Goal: Task Accomplishment & Management: Use online tool/utility

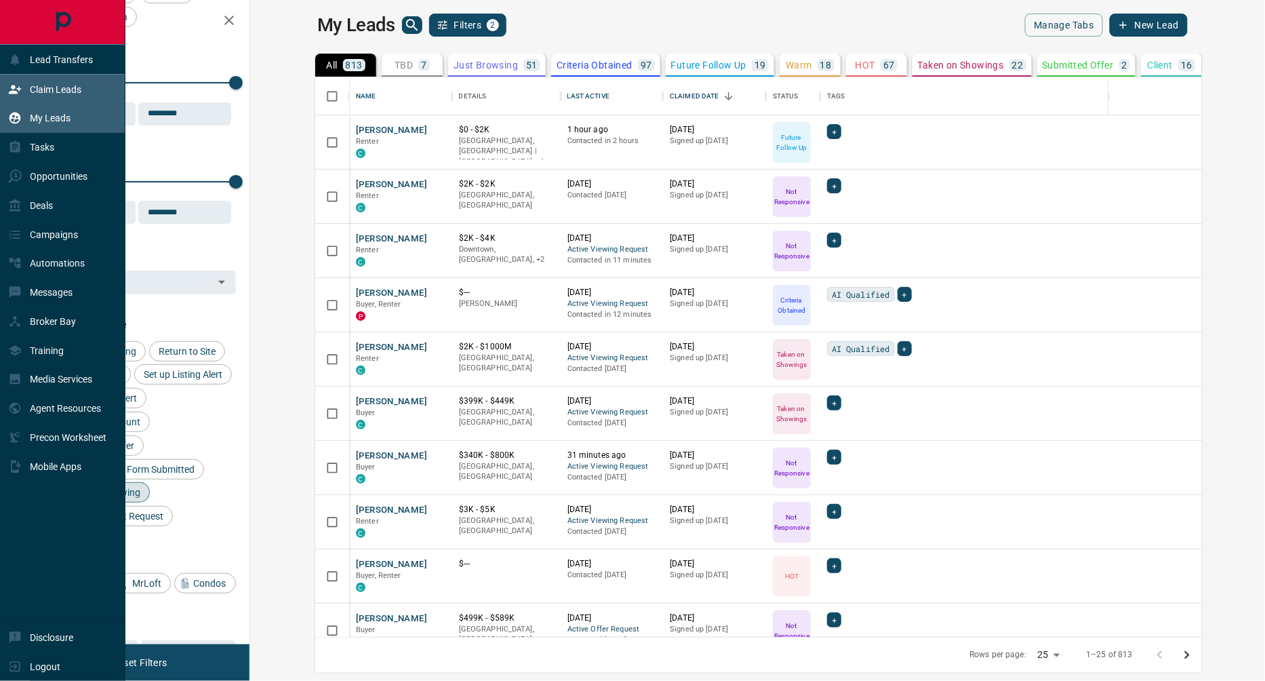
click at [58, 89] on p "Claim Leads" at bounding box center [56, 89] width 52 height 11
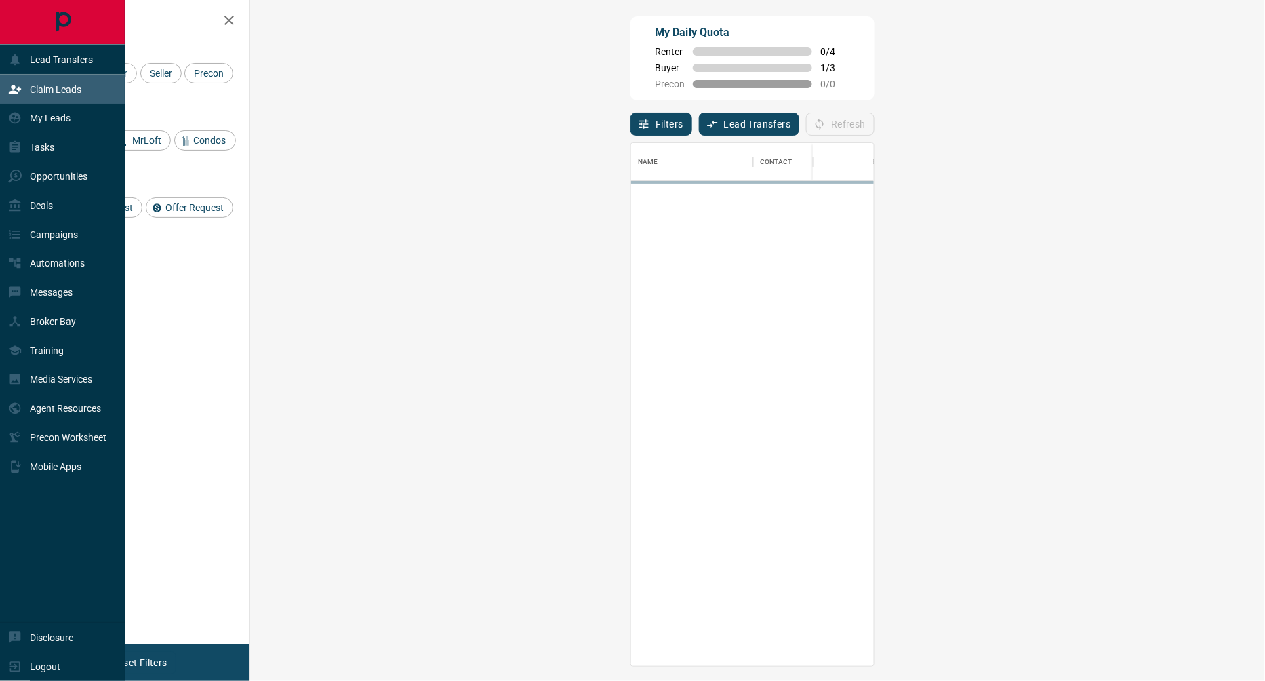
scroll to position [523, 986]
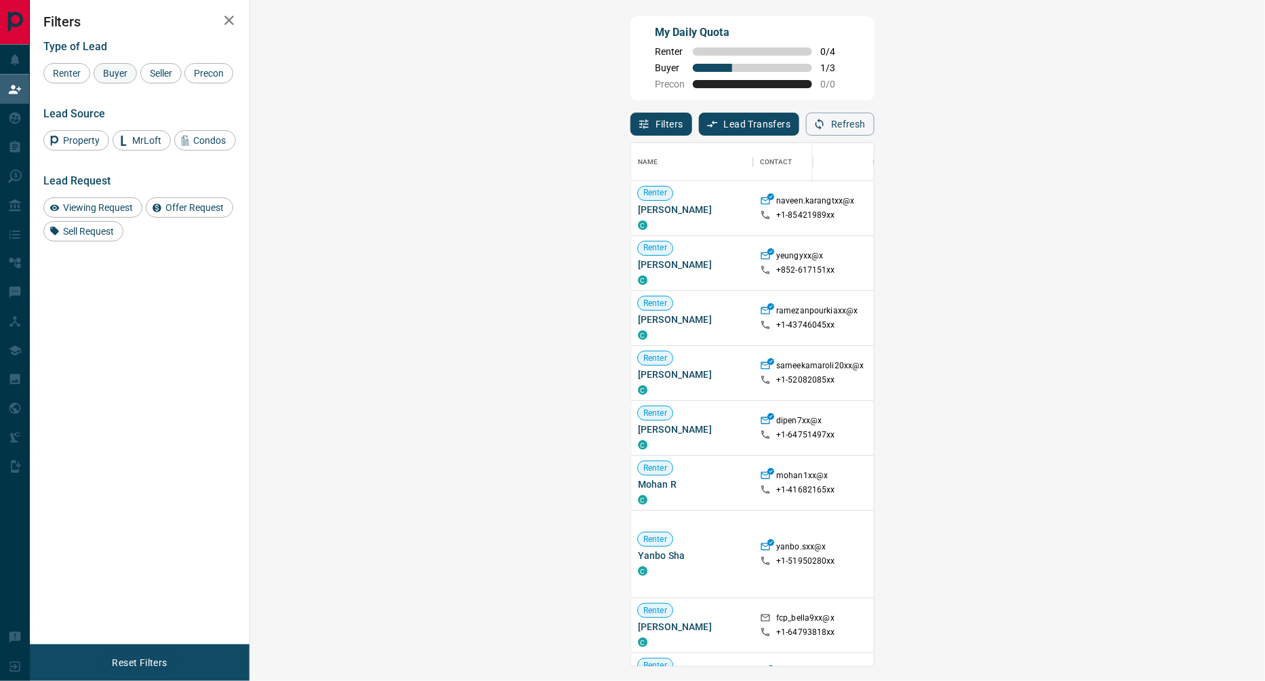
click at [108, 71] on span "Buyer" at bounding box center [115, 73] width 34 height 11
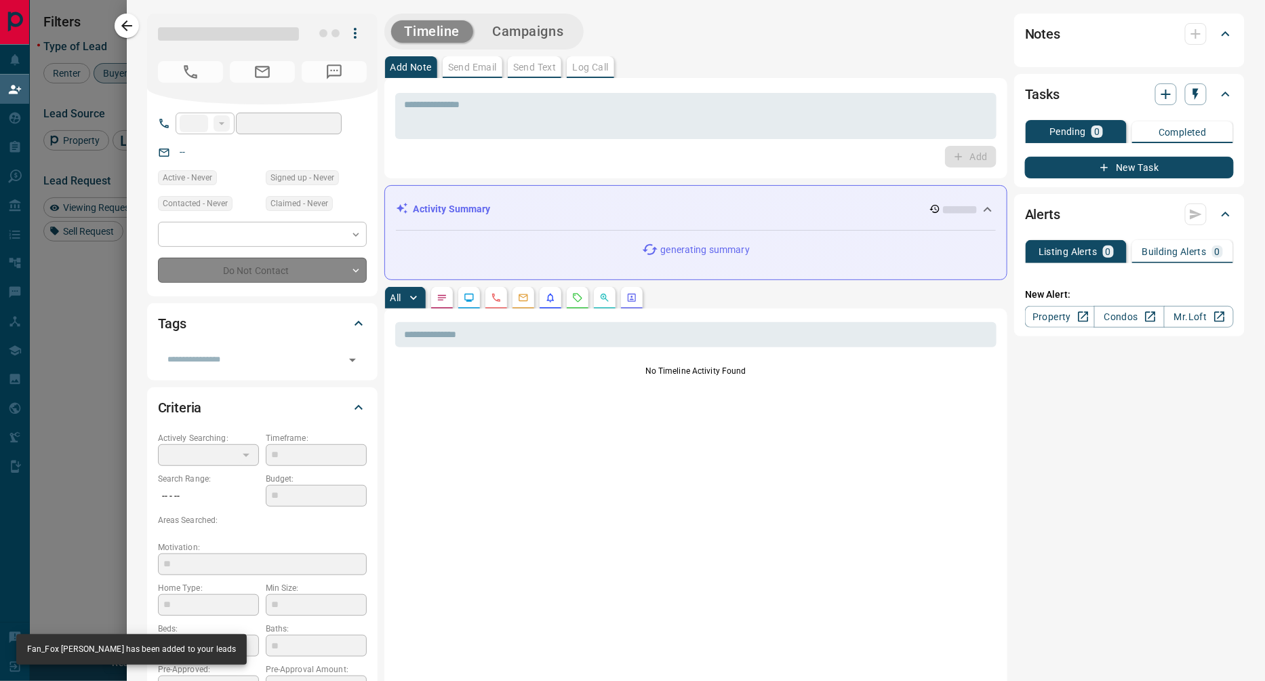
type input "**"
type input "**********"
type input "**"
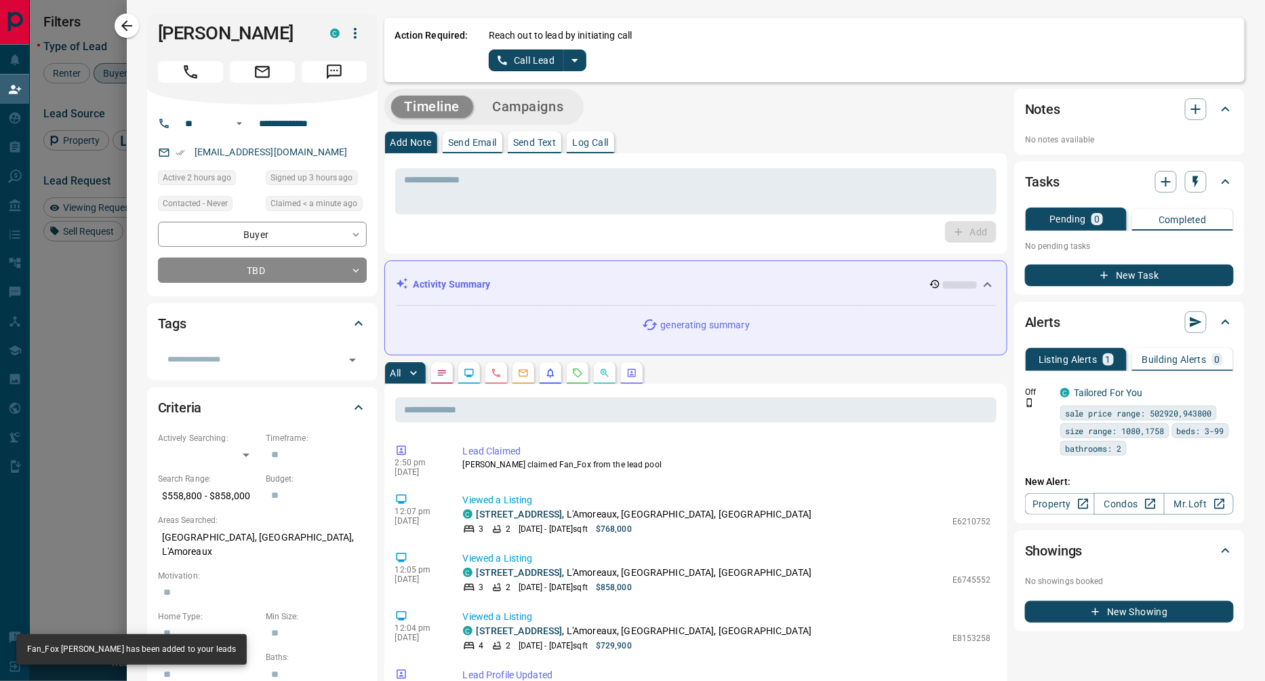
scroll to position [1, 0]
click at [582, 67] on icon "split button" at bounding box center [575, 60] width 16 height 16
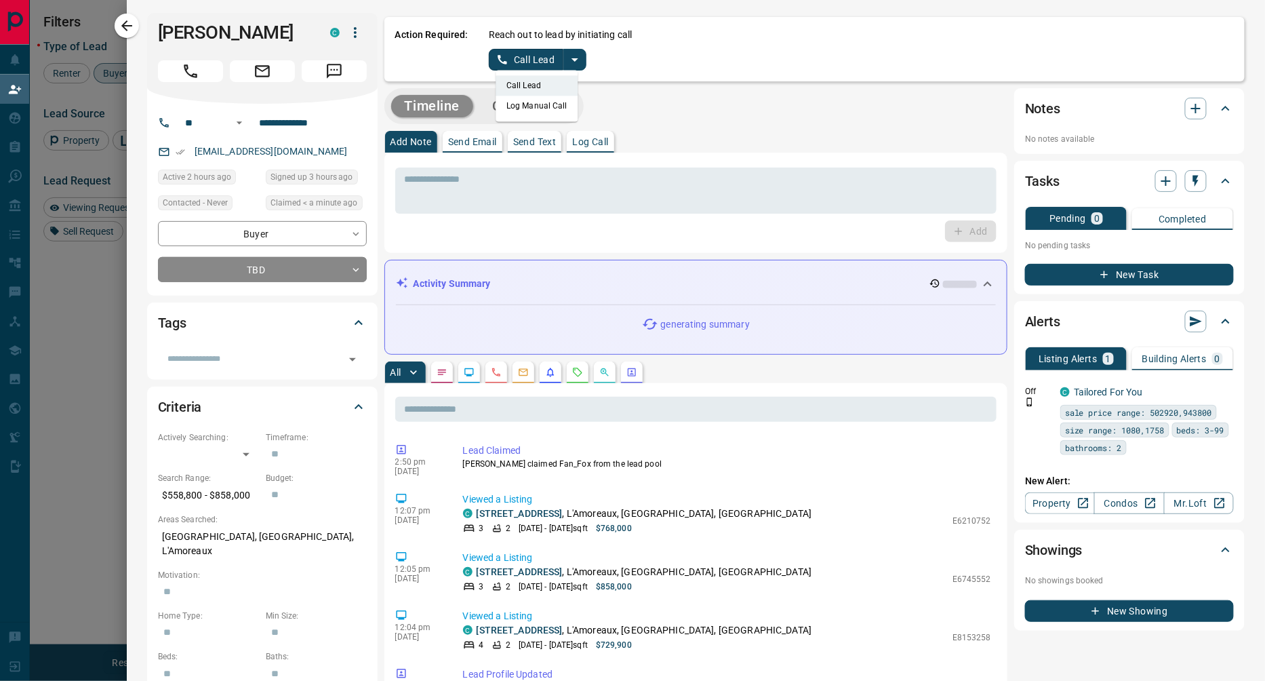
click at [546, 105] on li "Log Manual Call" at bounding box center [537, 106] width 83 height 20
click at [532, 52] on button "Log Manual Call" at bounding box center [533, 60] width 89 height 22
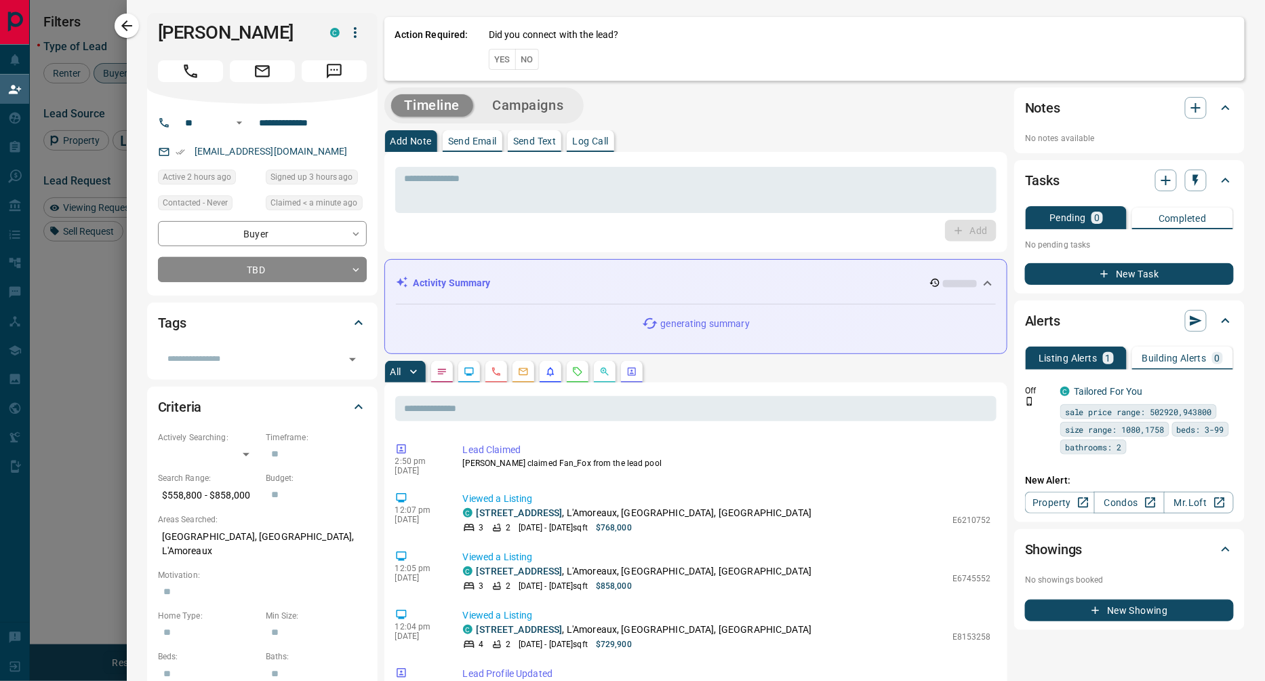
click at [528, 59] on button "No" at bounding box center [527, 59] width 24 height 21
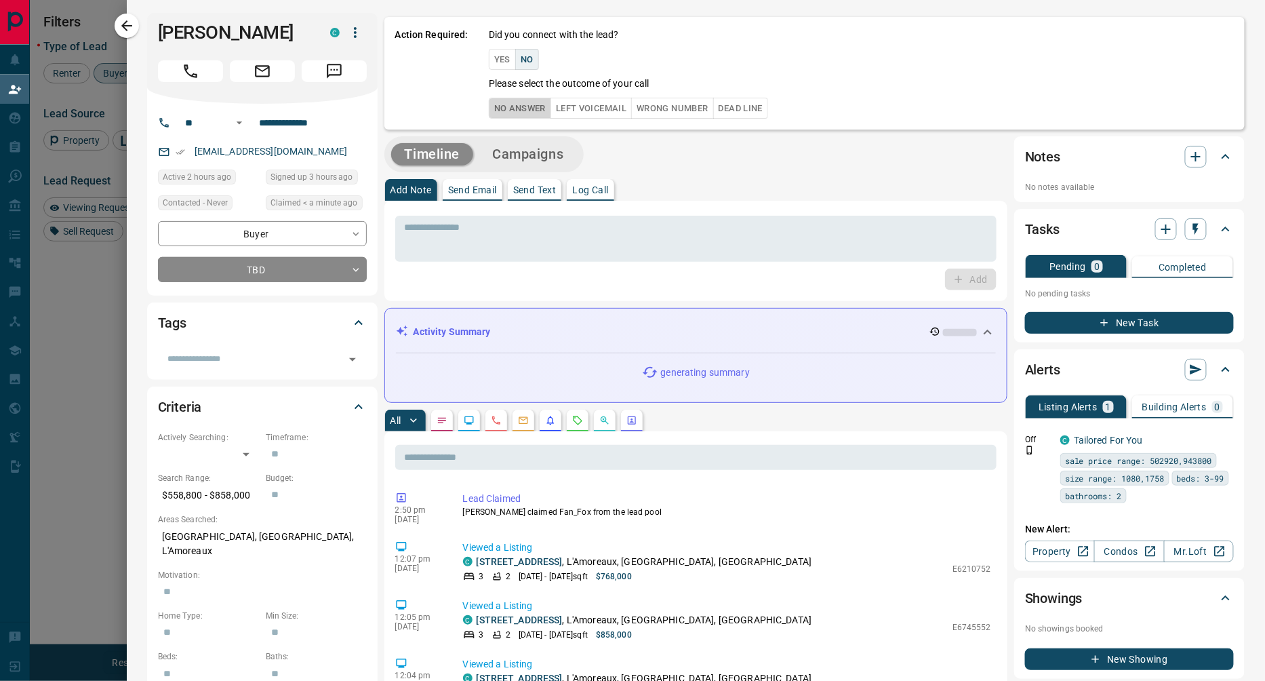
click at [525, 108] on button "No Answer" at bounding box center [520, 108] width 62 height 21
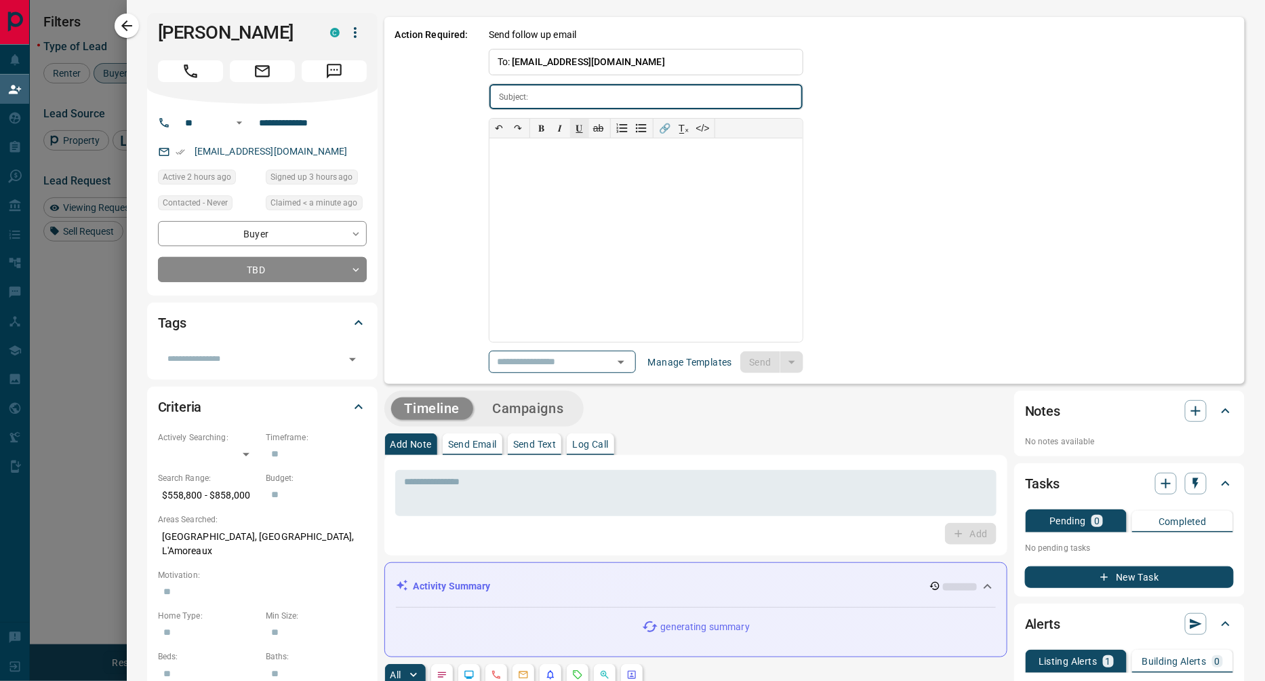
type input "**********"
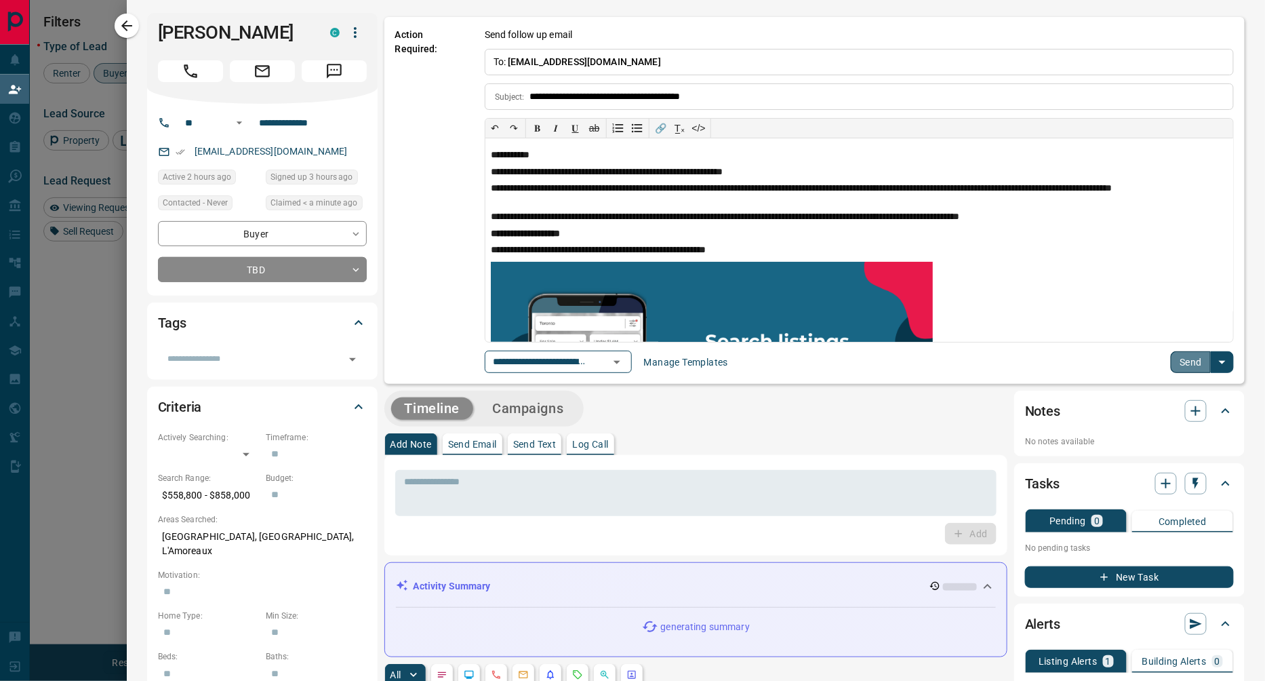
click at [1179, 370] on button "Send" at bounding box center [1191, 362] width 40 height 22
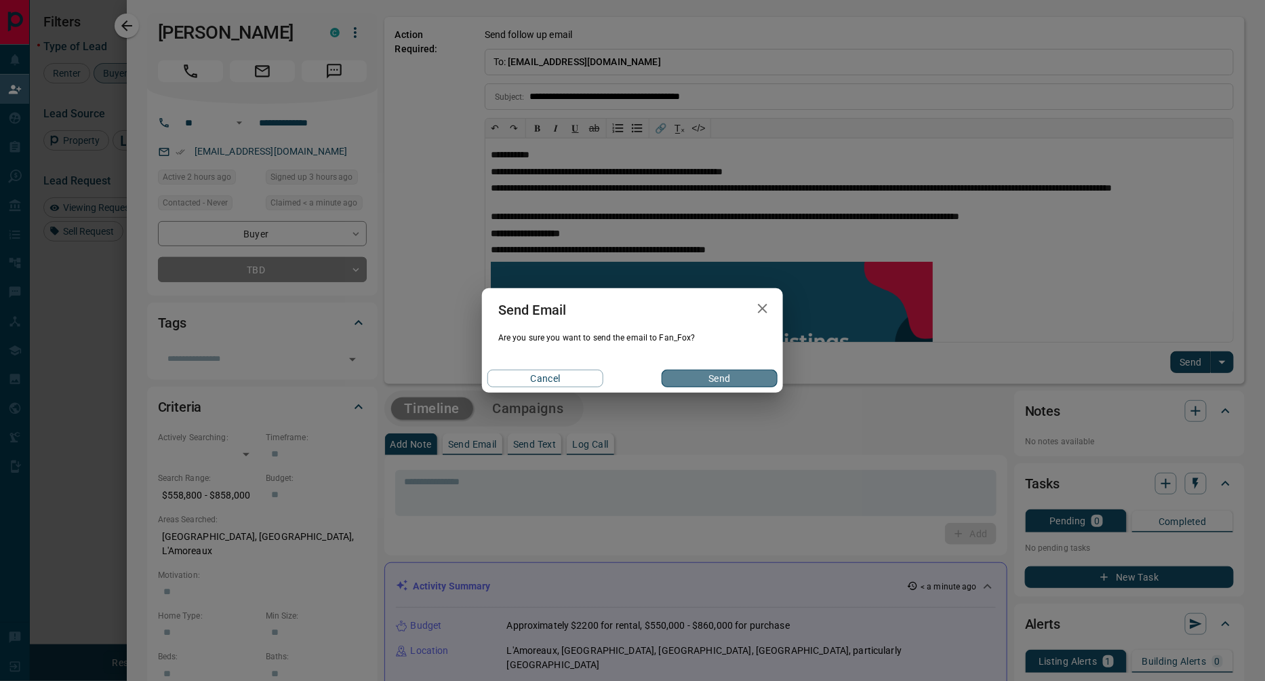
click at [719, 377] on button "Send" at bounding box center [720, 378] width 116 height 18
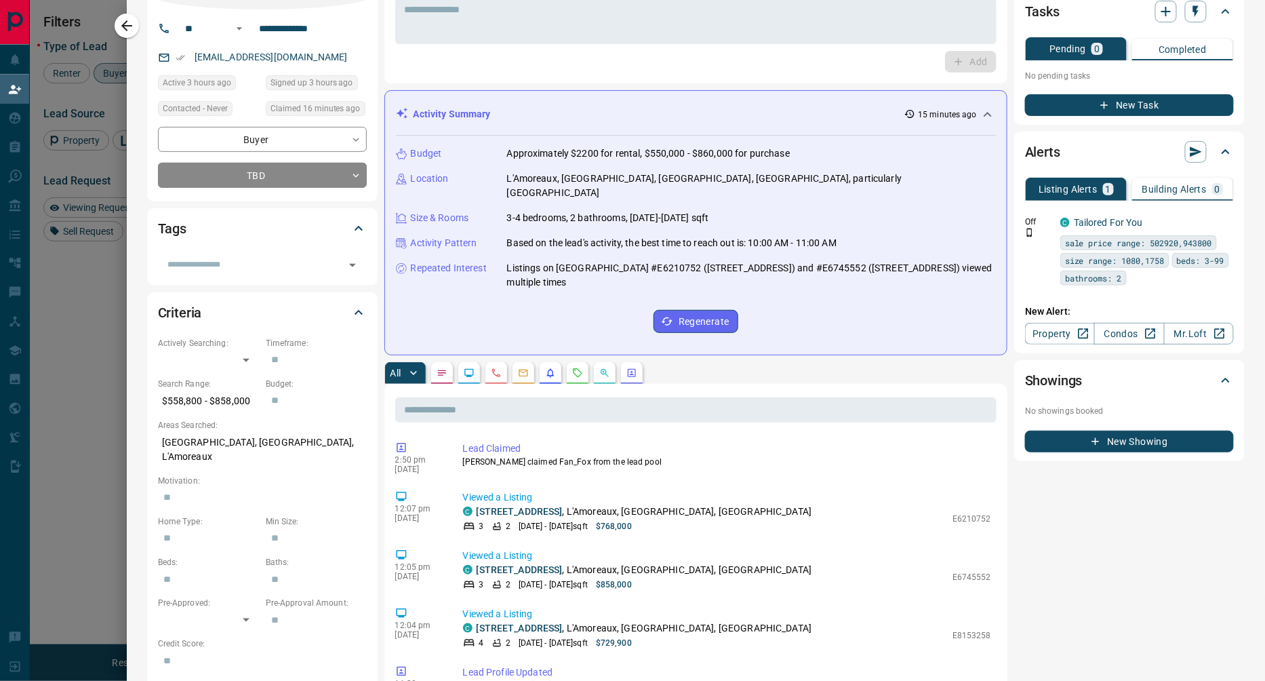
scroll to position [94, 0]
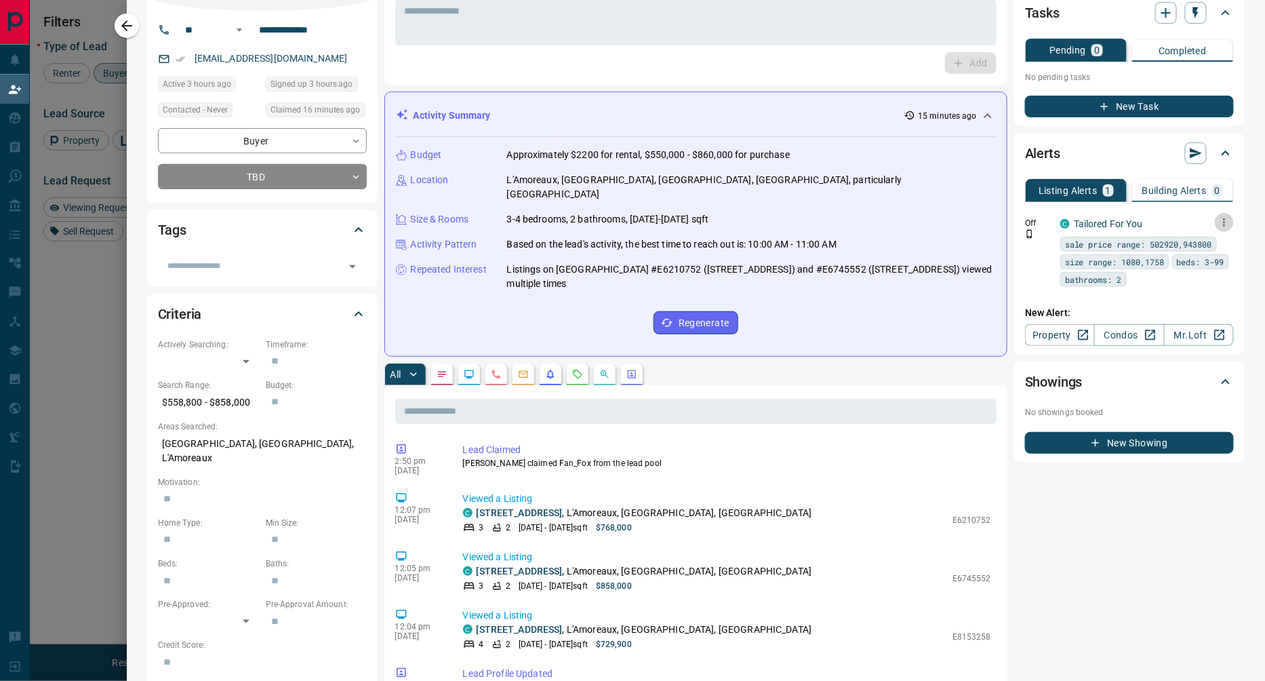
click at [1225, 220] on icon "button" at bounding box center [1224, 222] width 12 height 12
click at [1205, 266] on link "Edit" at bounding box center [1200, 267] width 30 height 13
click at [127, 28] on div at bounding box center [632, 340] width 1265 height 681
click at [130, 24] on icon "button" at bounding box center [127, 26] width 16 height 16
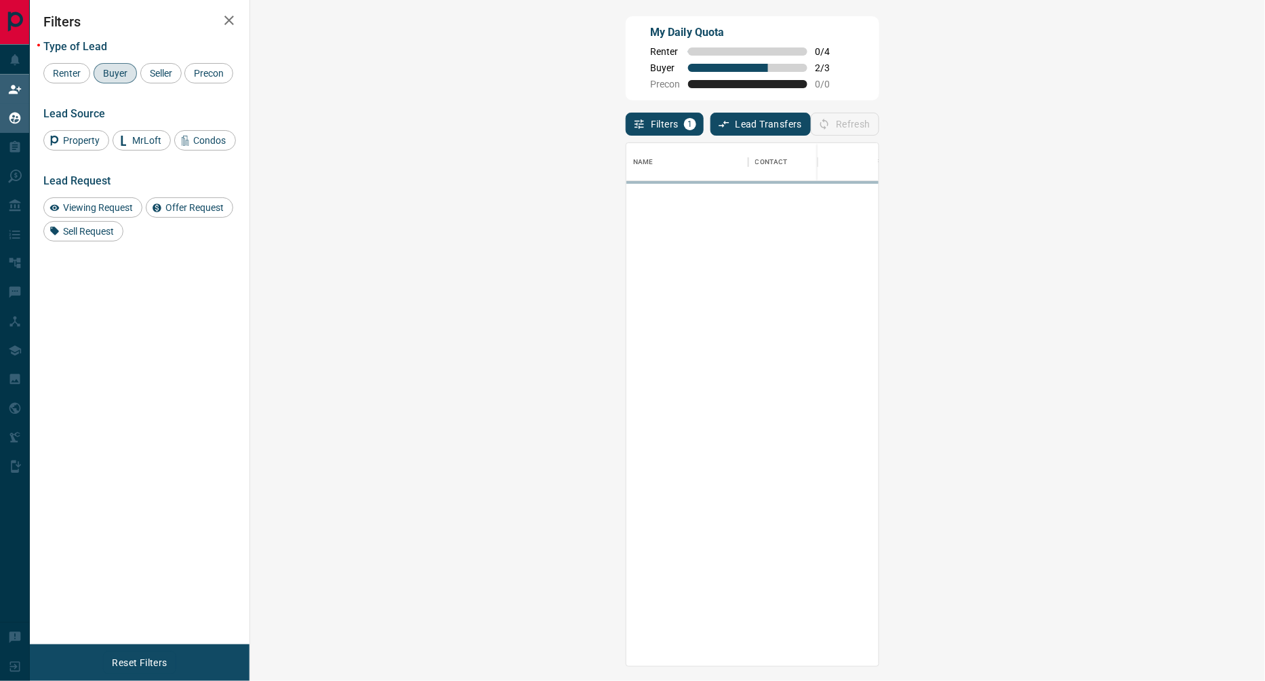
scroll to position [523, 986]
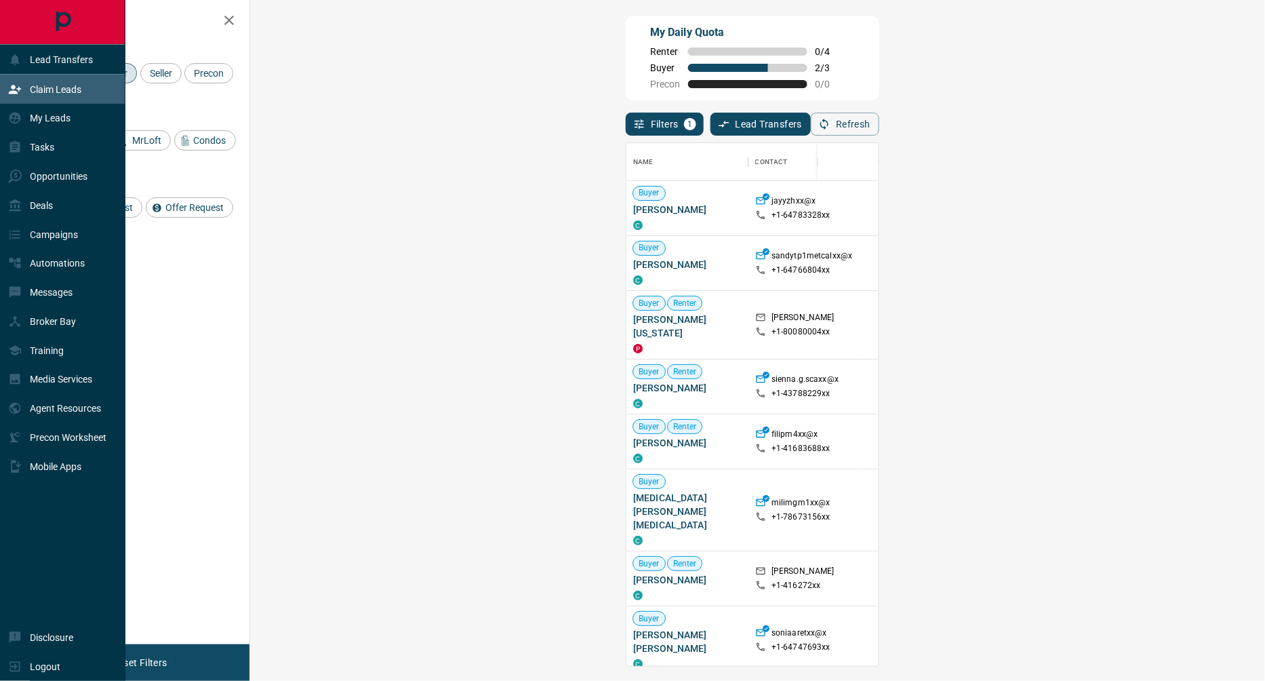
drag, startPoint x: 58, startPoint y: 87, endPoint x: 98, endPoint y: 98, distance: 42.3
click at [58, 87] on p "Claim Leads" at bounding box center [56, 89] width 52 height 11
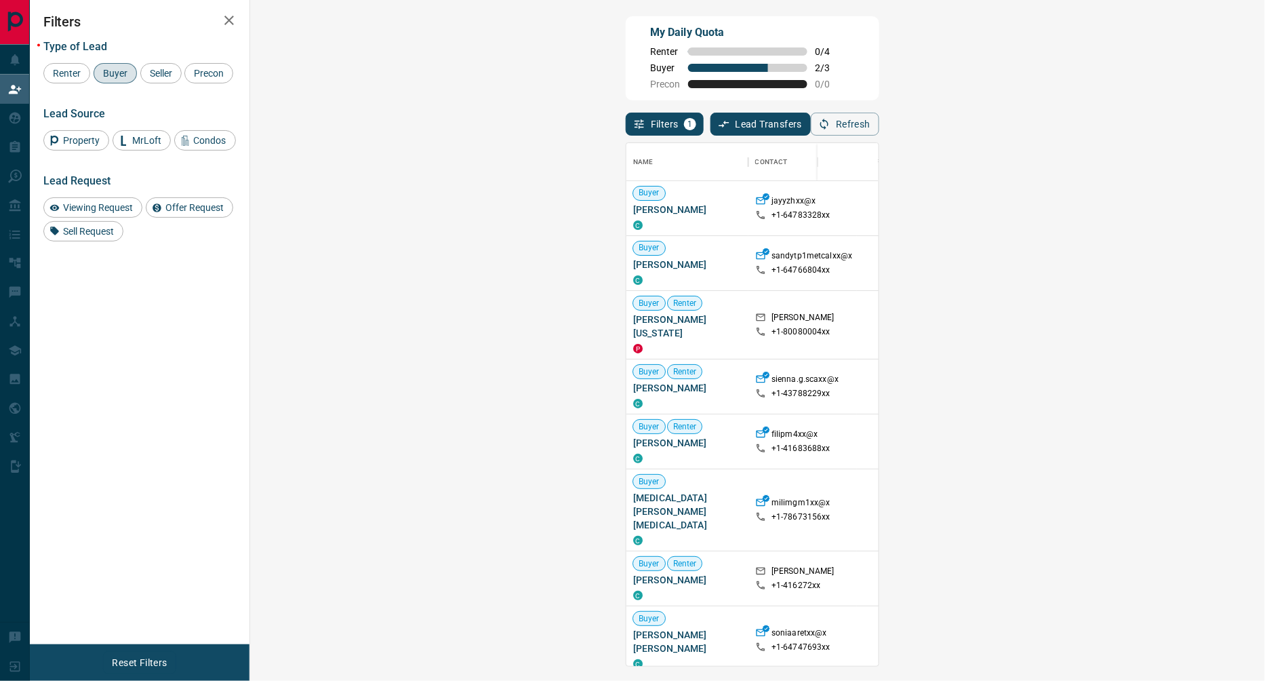
drag, startPoint x: 65, startPoint y: 75, endPoint x: 117, endPoint y: 75, distance: 51.5
click at [71, 74] on span "Renter" at bounding box center [66, 73] width 37 height 11
click at [125, 75] on span "Buyer" at bounding box center [115, 73] width 34 height 11
click at [88, 213] on span "Viewing Request" at bounding box center [97, 207] width 79 height 11
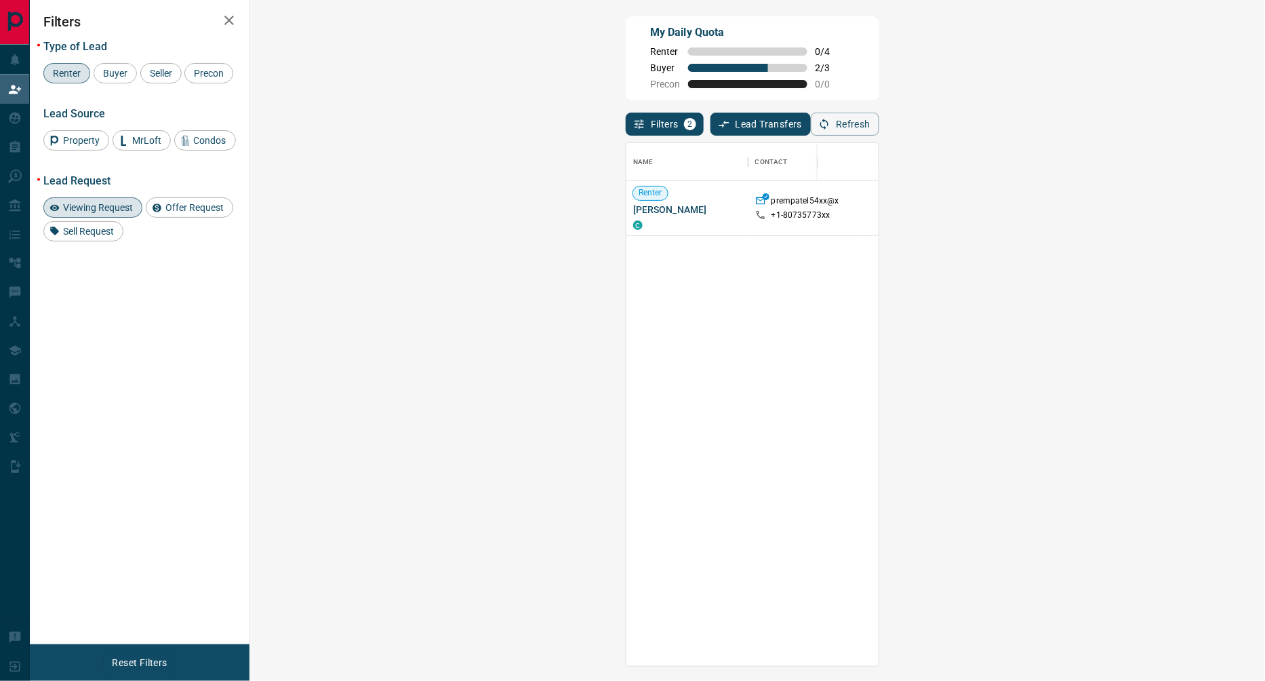
click at [1150, 209] on span "Viewing Request ( 1 )" at bounding box center [1187, 207] width 75 height 9
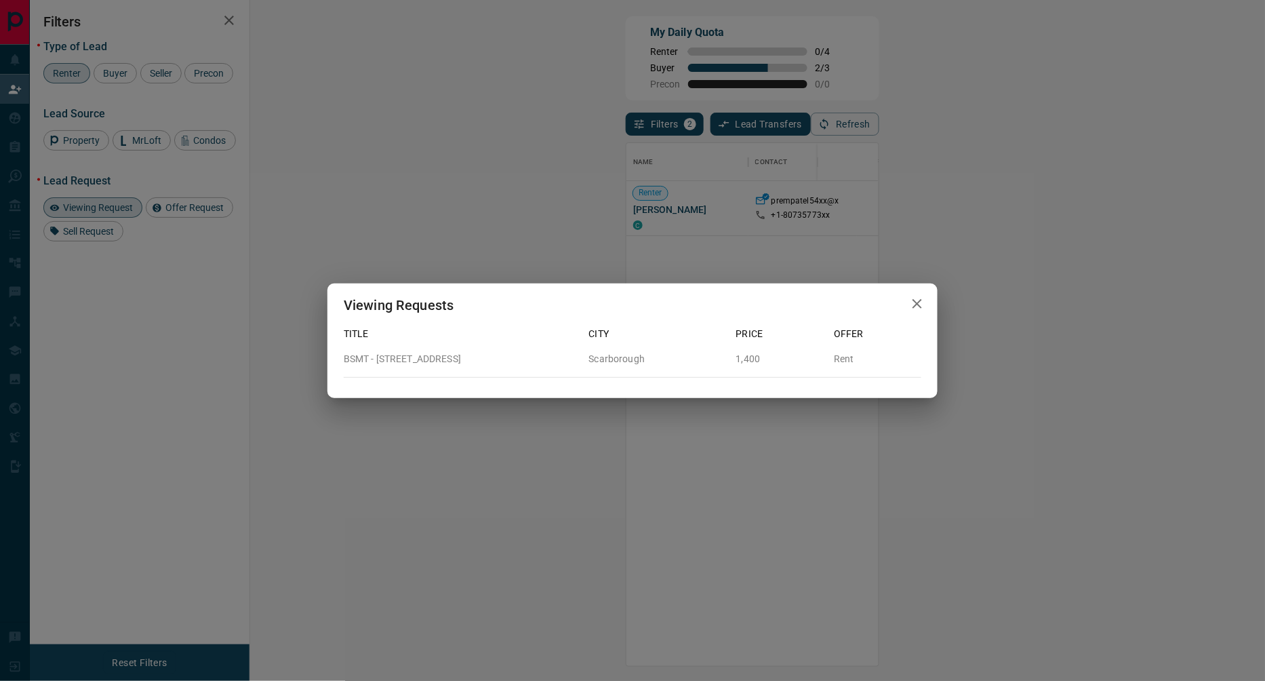
click at [918, 304] on icon "button" at bounding box center [917, 303] width 9 height 9
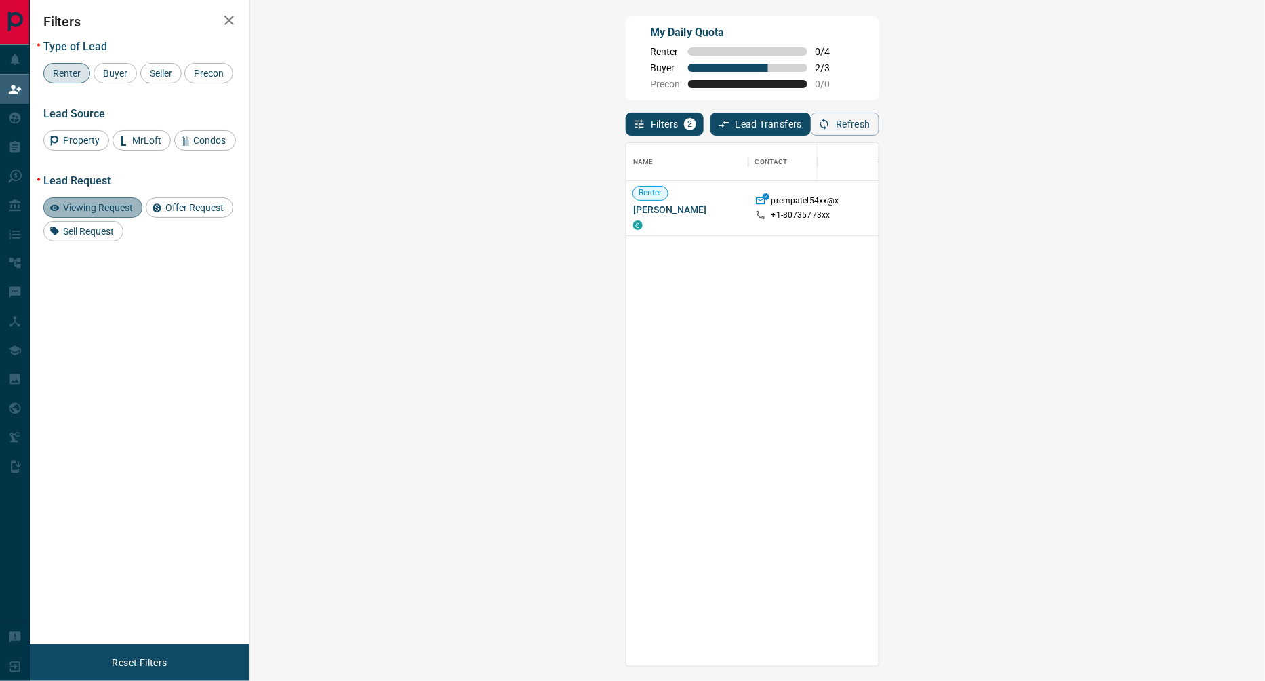
click at [108, 213] on span "Viewing Request" at bounding box center [97, 207] width 79 height 11
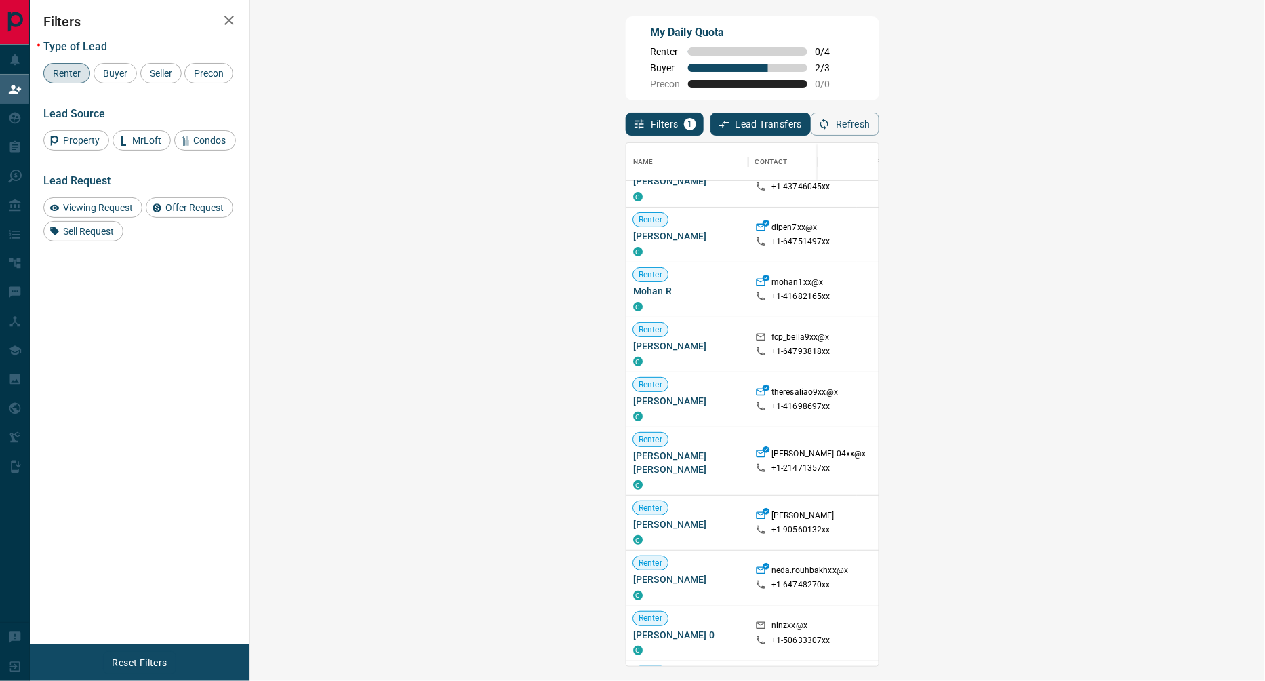
scroll to position [380, 0]
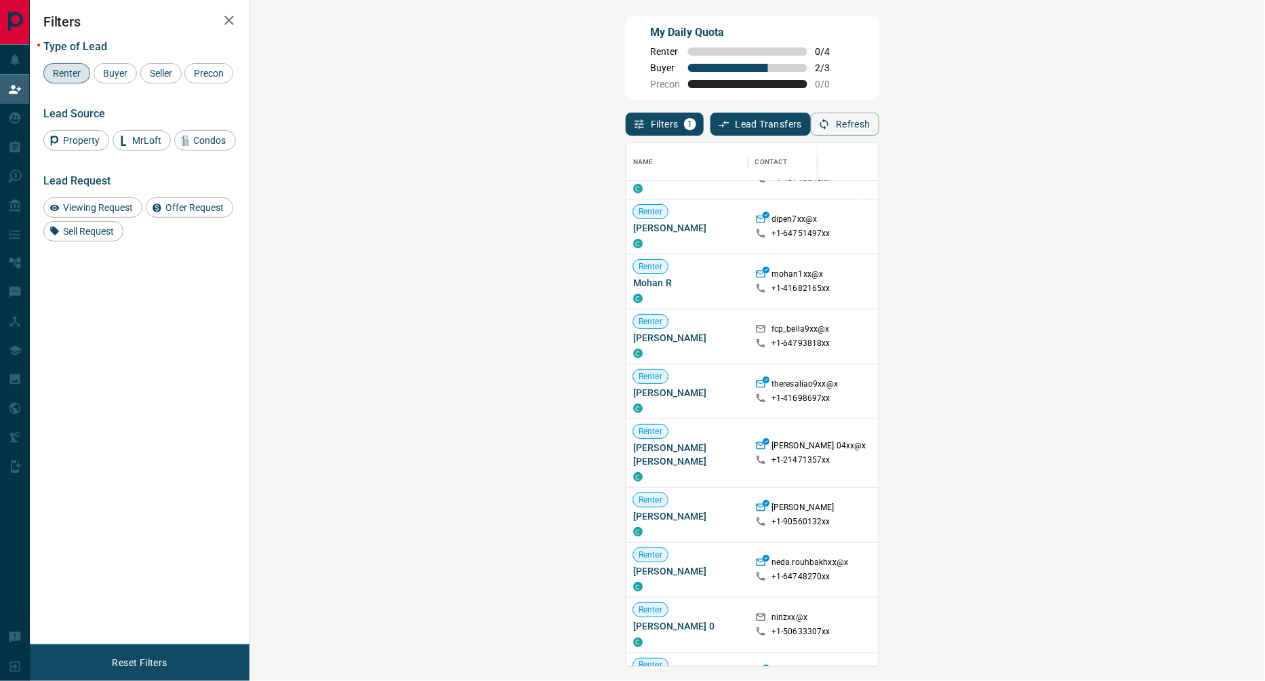
click at [116, 68] on span "Buyer" at bounding box center [115, 73] width 34 height 11
click at [59, 75] on span "Renter" at bounding box center [66, 73] width 37 height 11
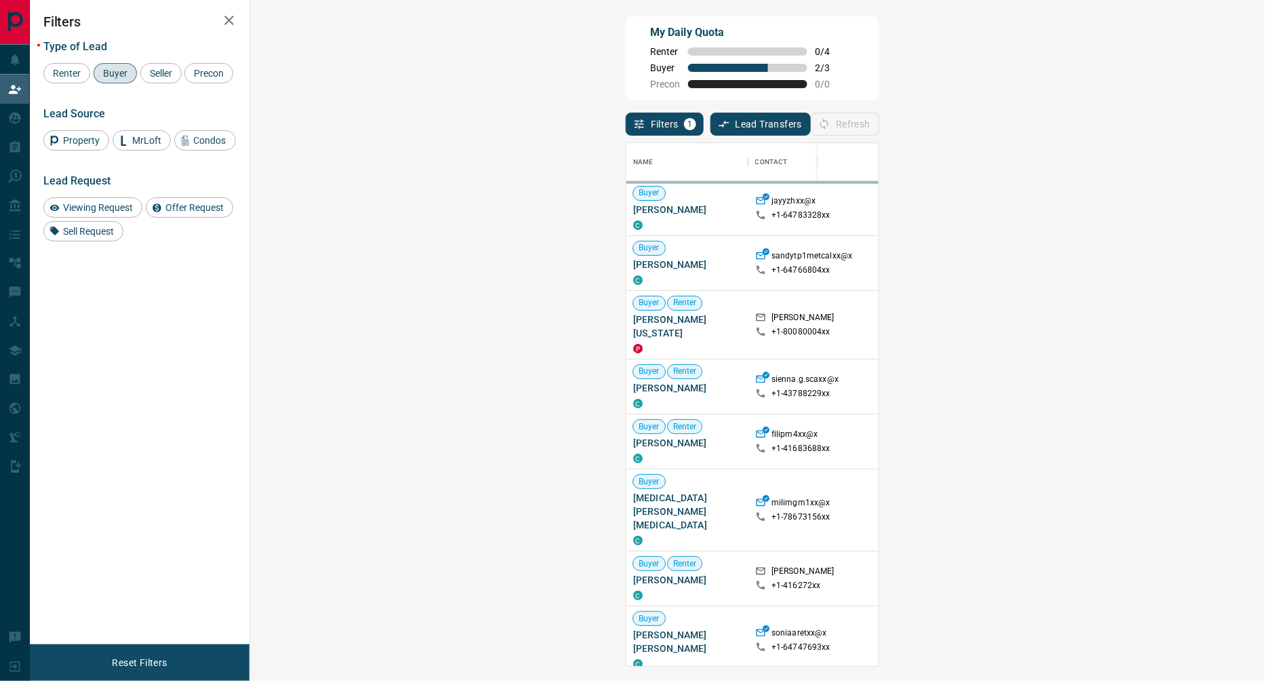
scroll to position [523, 986]
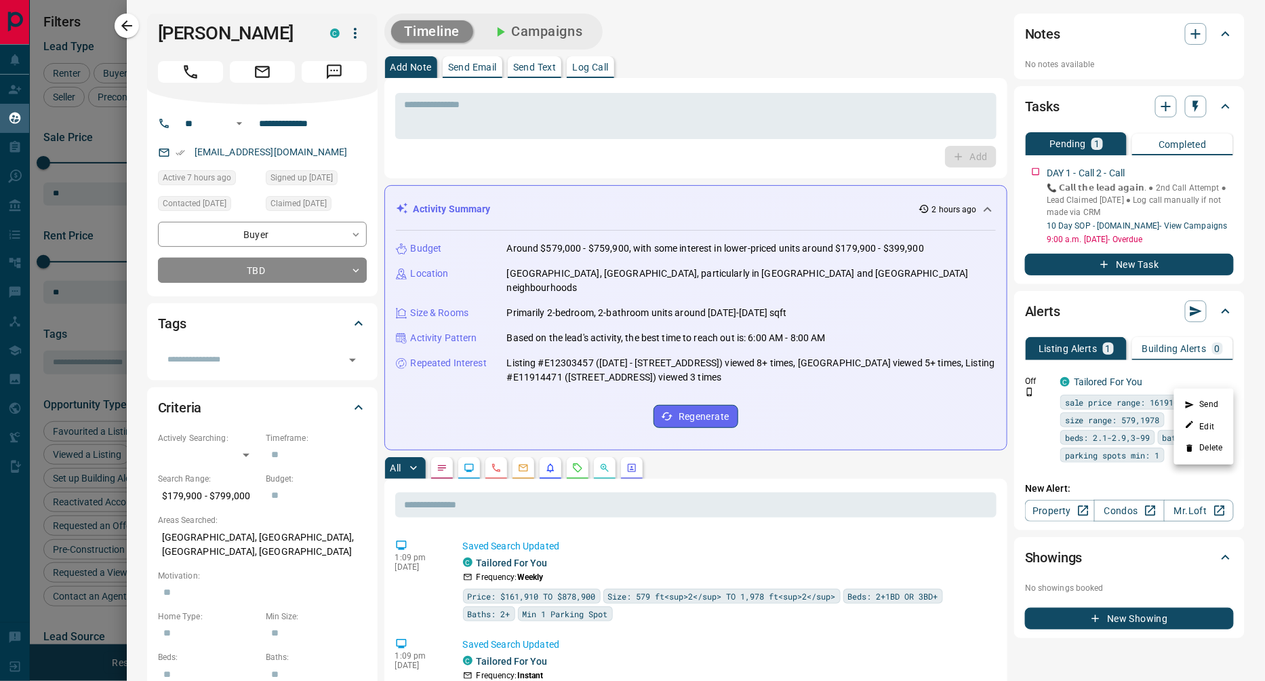
scroll to position [559, 1008]
click at [351, 273] on div at bounding box center [632, 340] width 1265 height 681
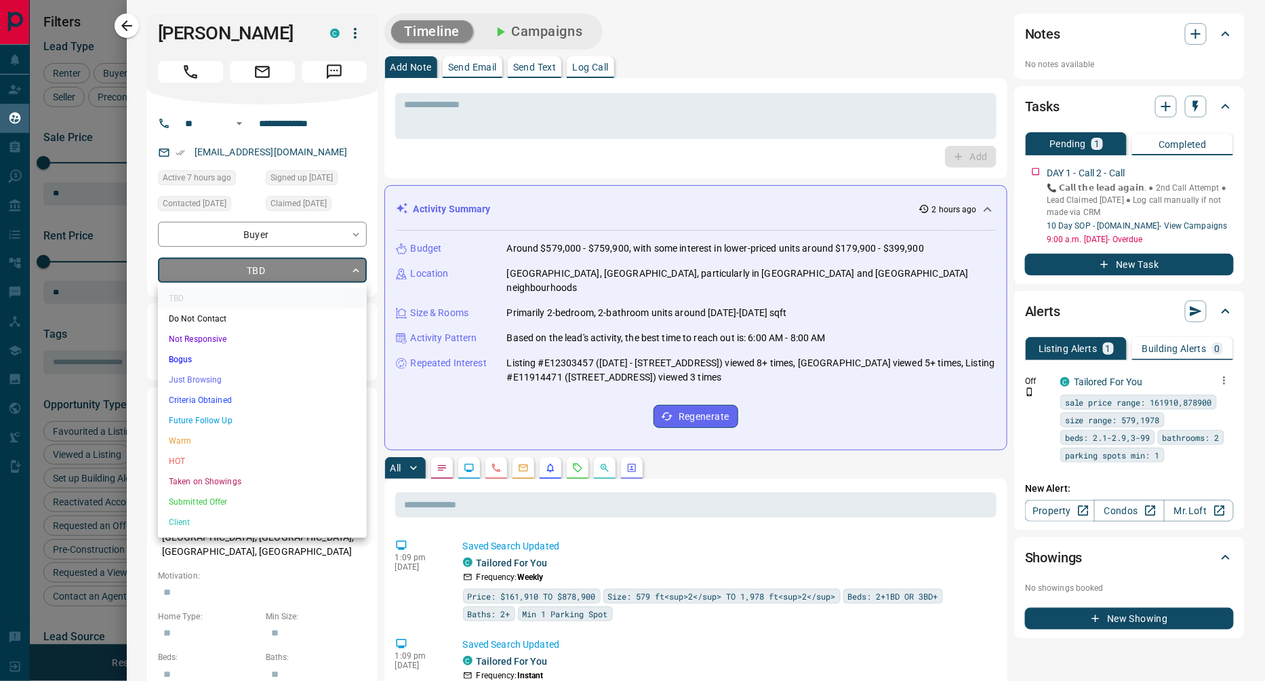
click at [355, 267] on body "Lead Transfers Claim Leads My Leads Tasks Opportunities Deals Campaigns Automat…" at bounding box center [632, 332] width 1265 height 664
click at [233, 337] on li "Not Responsive" at bounding box center [262, 339] width 209 height 20
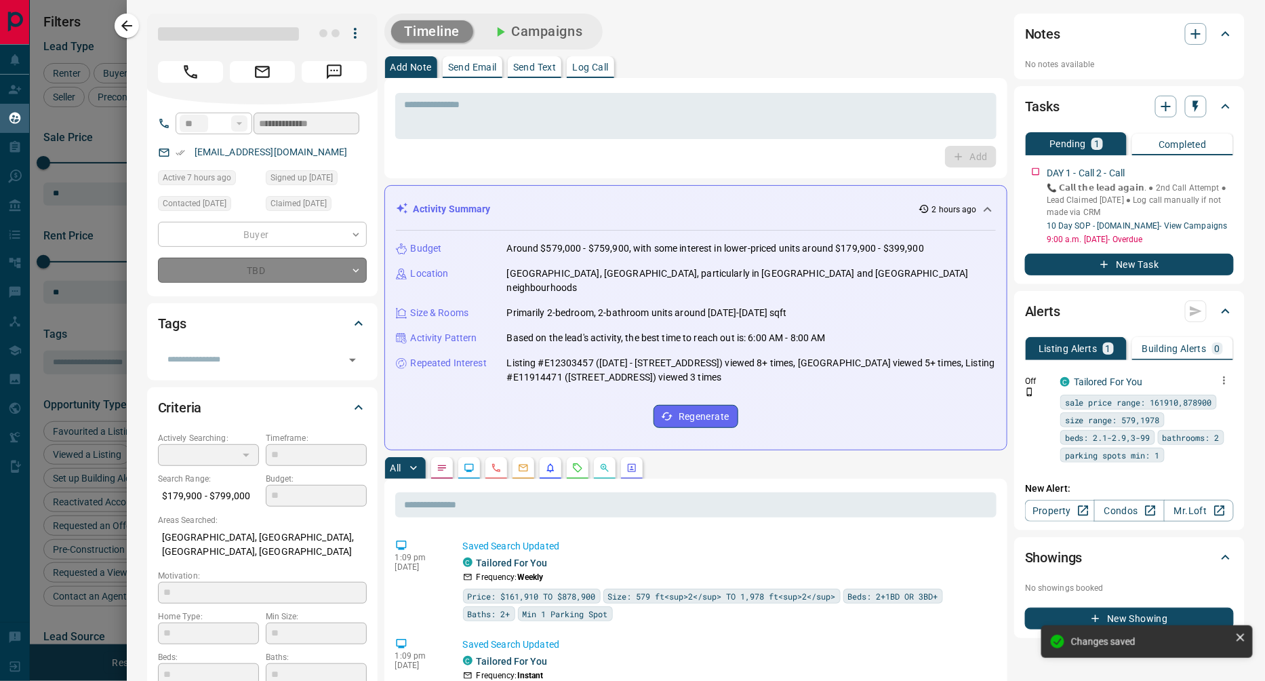
type input "*"
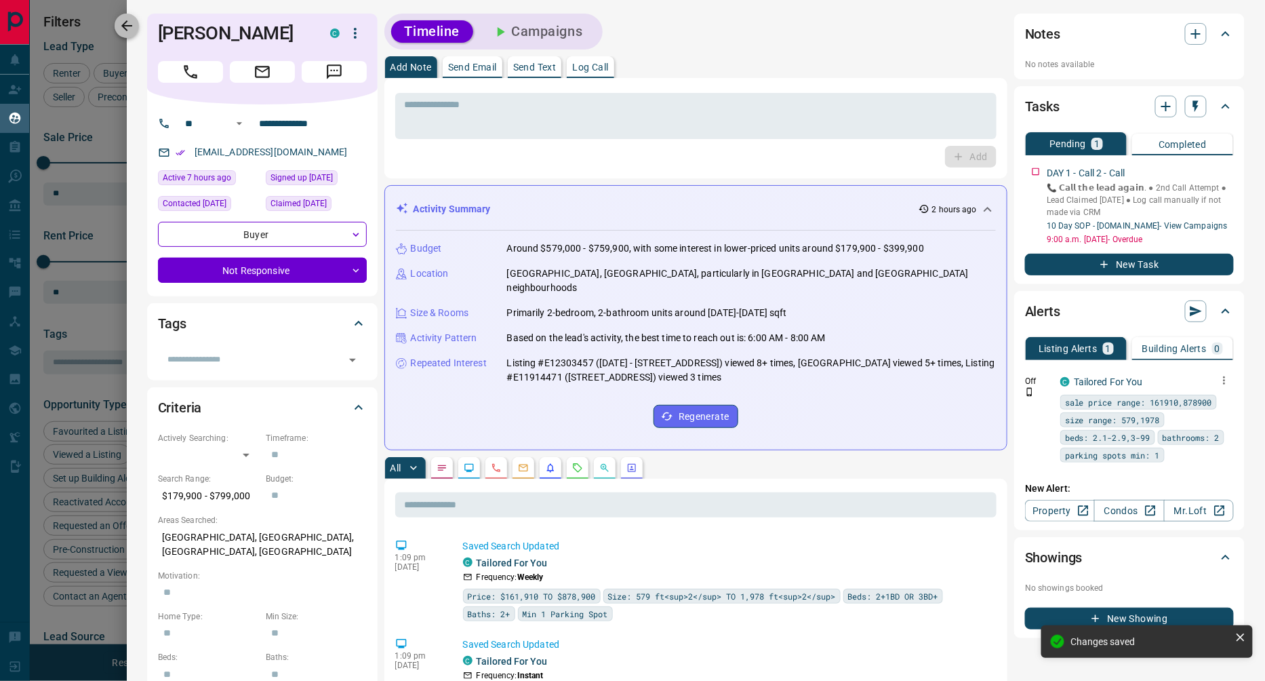
click at [126, 20] on icon "button" at bounding box center [126, 25] width 11 height 11
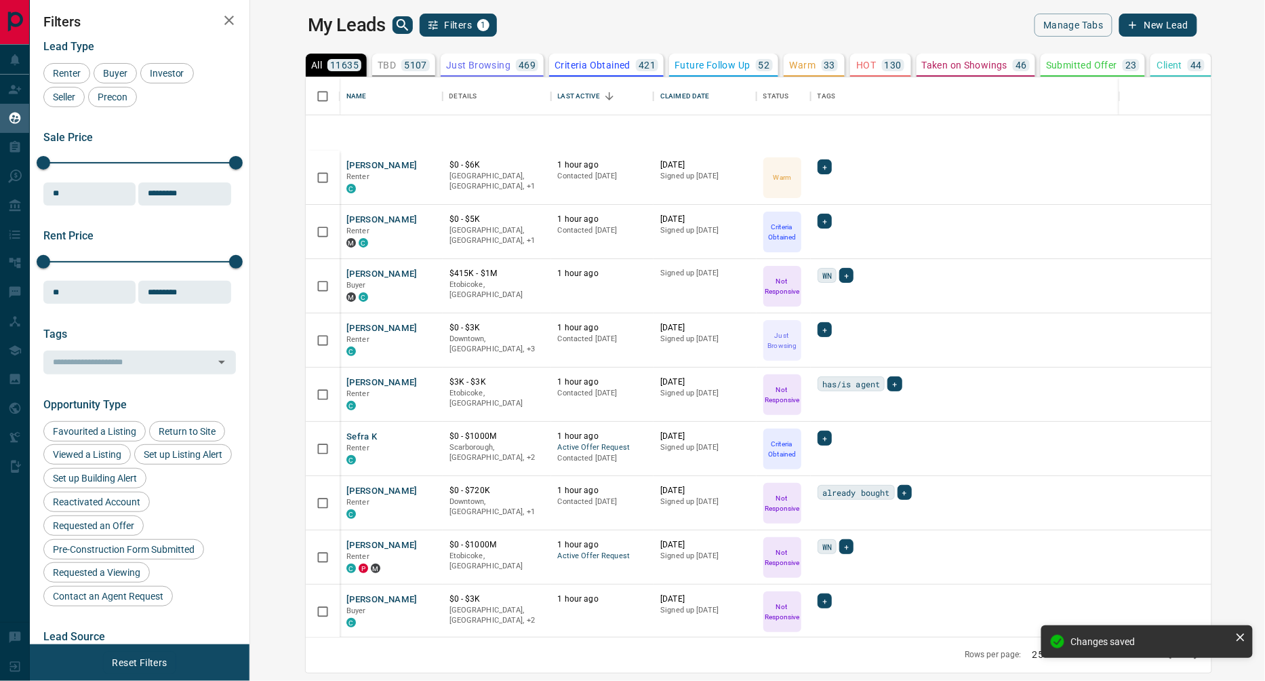
scroll to position [0, 0]
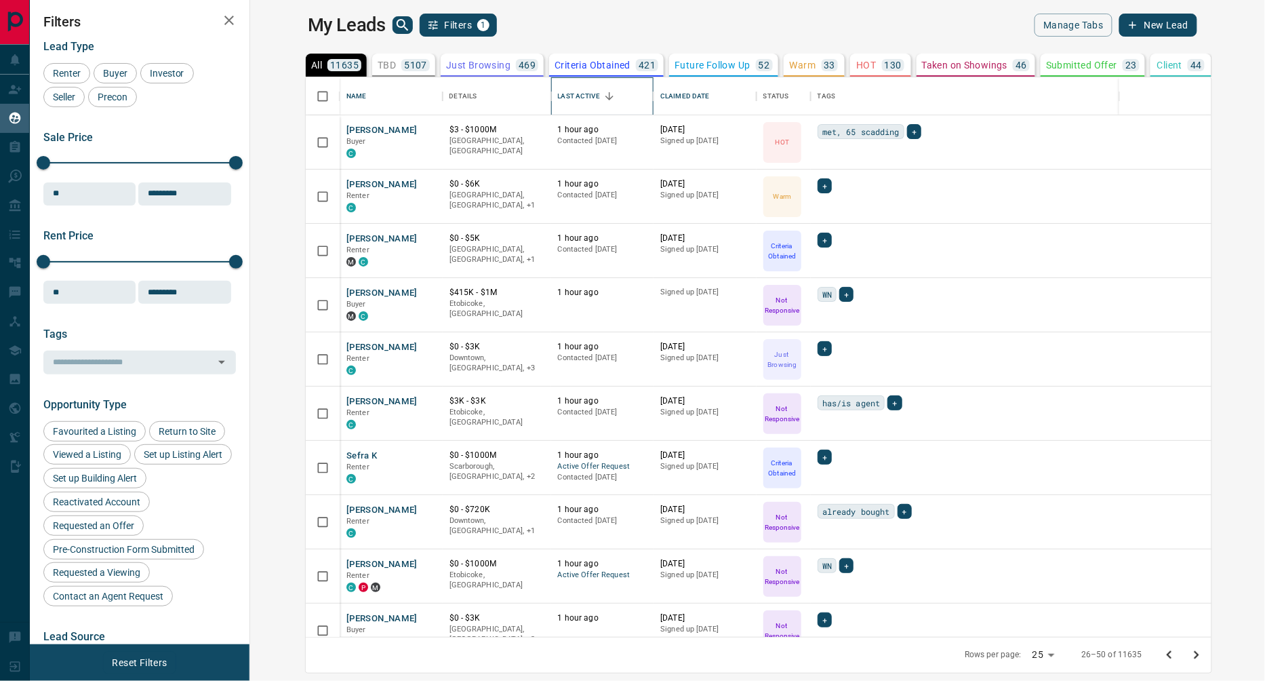
click at [558, 93] on div "Last Active" at bounding box center [579, 96] width 42 height 38
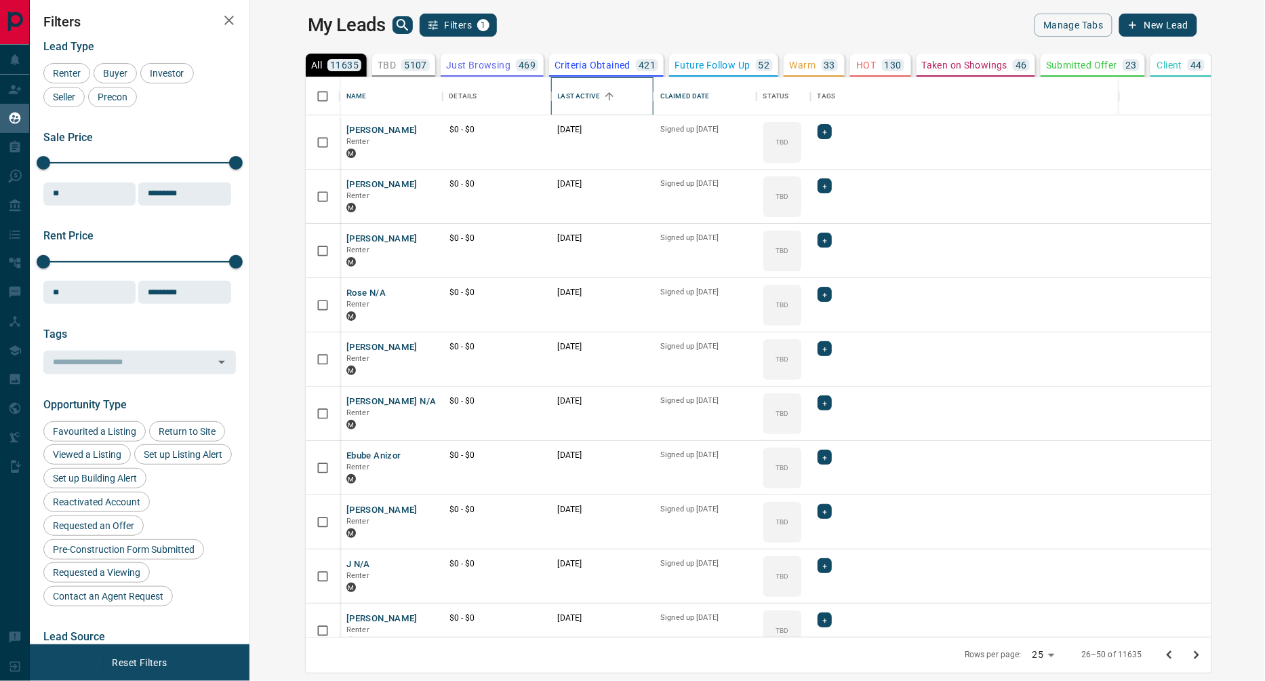
click at [558, 93] on div "Last Active" at bounding box center [579, 96] width 42 height 38
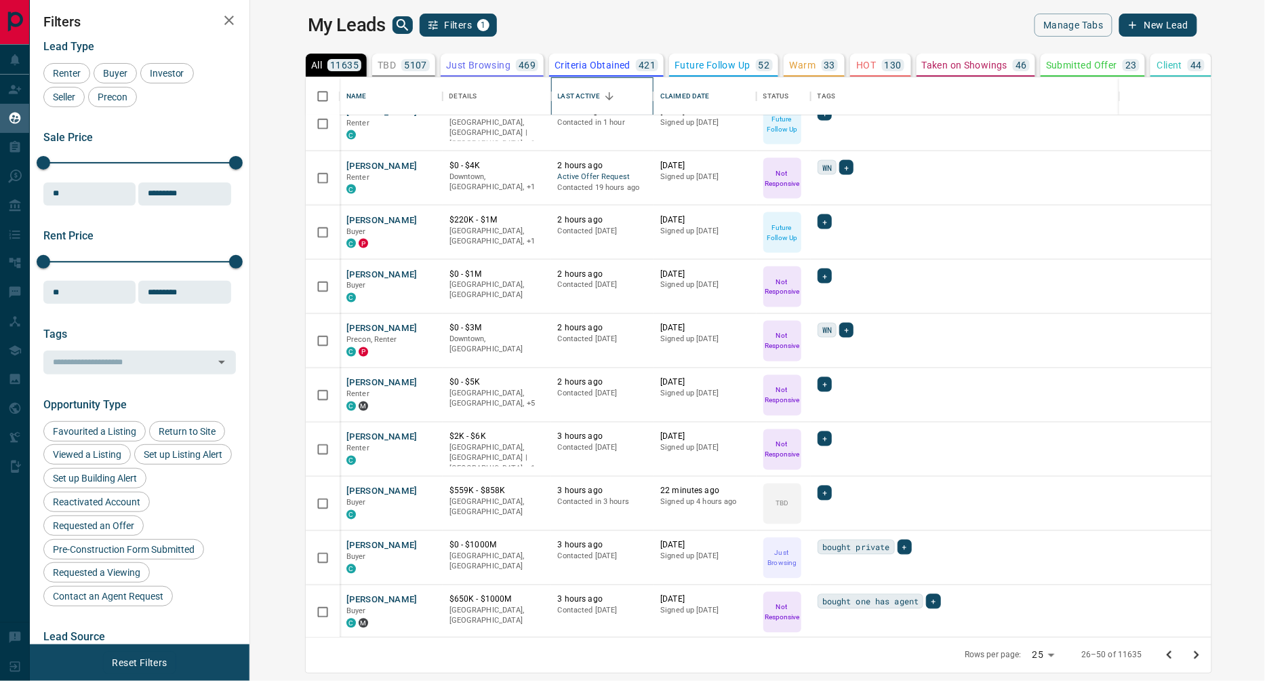
scroll to position [834, 0]
